Goal: Information Seeking & Learning: Learn about a topic

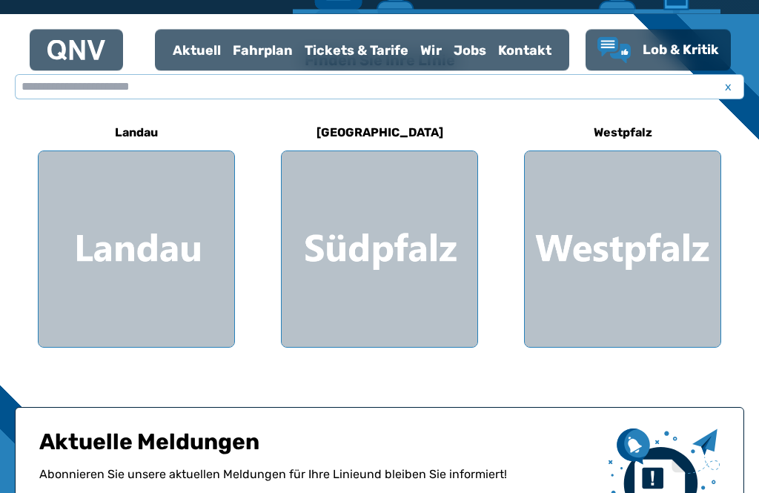
scroll to position [409, 0]
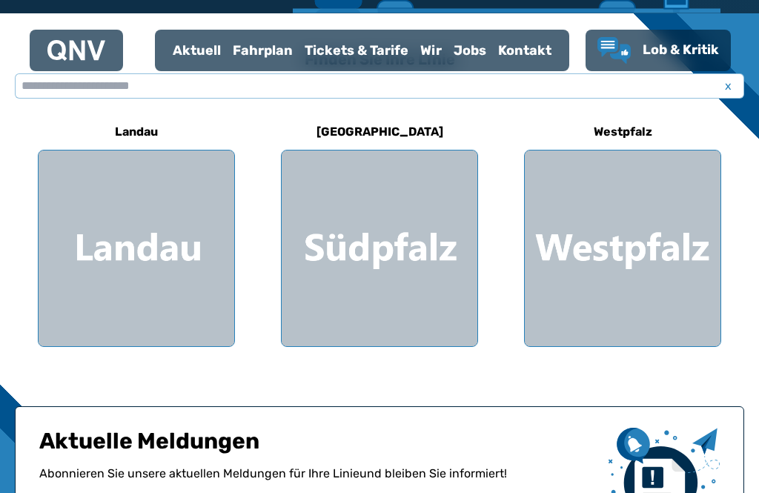
click at [643, 256] on div at bounding box center [623, 248] width 196 height 196
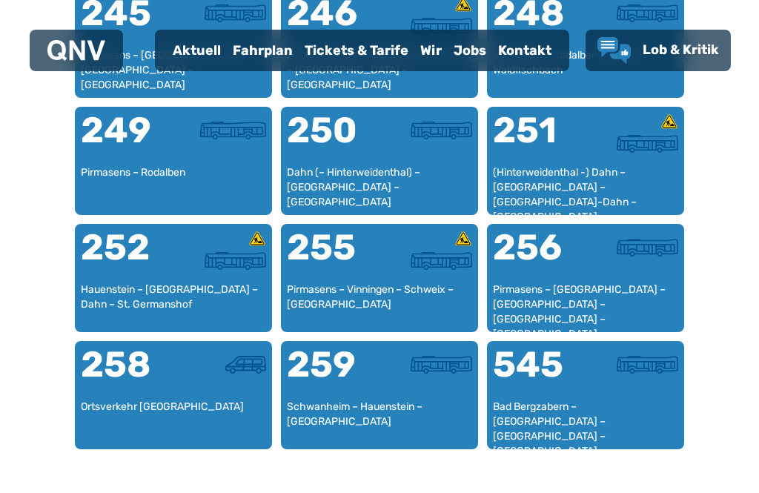
scroll to position [1846, 0]
click at [385, 269] on div at bounding box center [426, 261] width 93 height 18
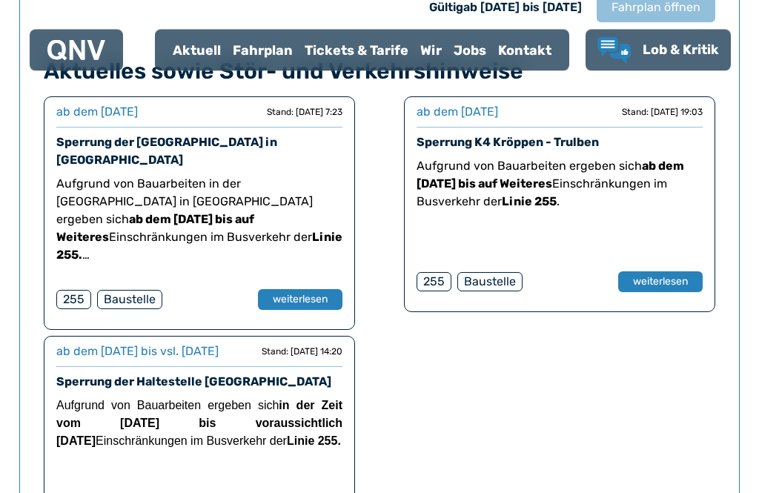
scroll to position [1174, 0]
click at [670, 282] on button "weiterlesen" at bounding box center [660, 281] width 85 height 21
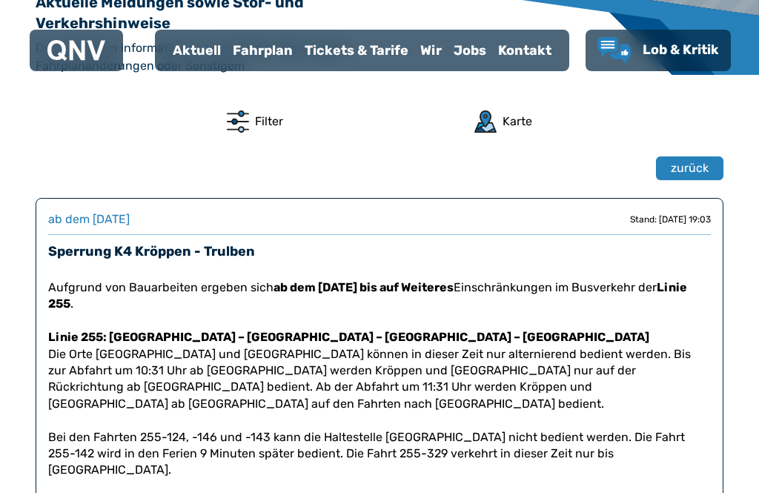
scroll to position [385, 0]
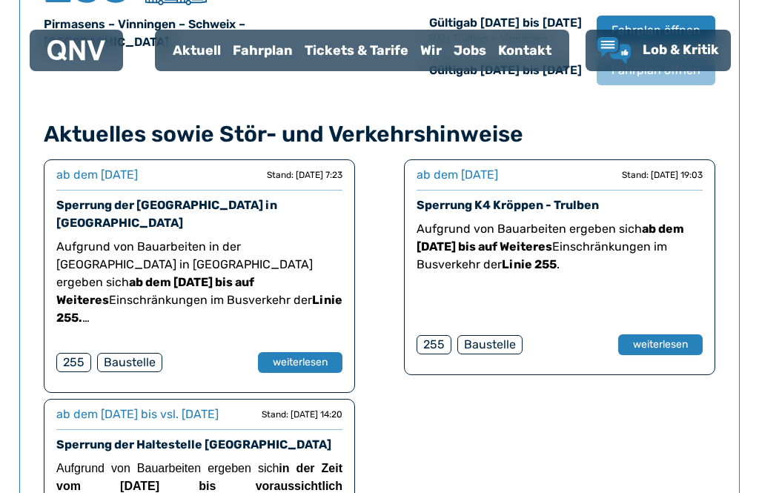
scroll to position [977, 0]
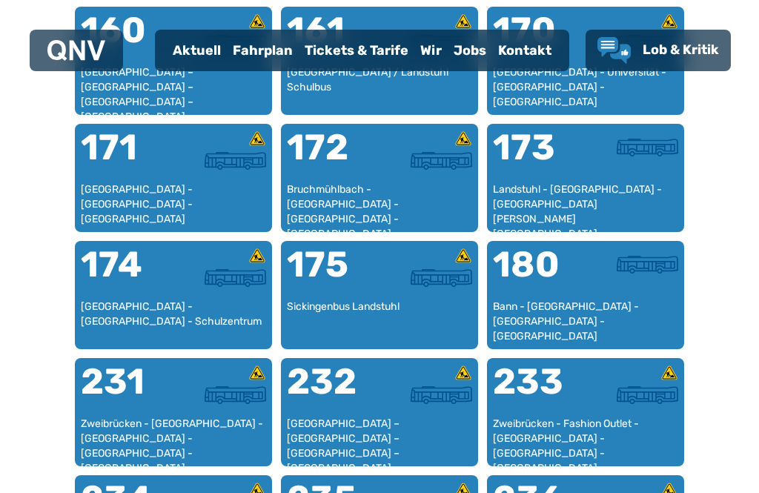
scroll to position [457, 0]
